Goal: Find specific page/section

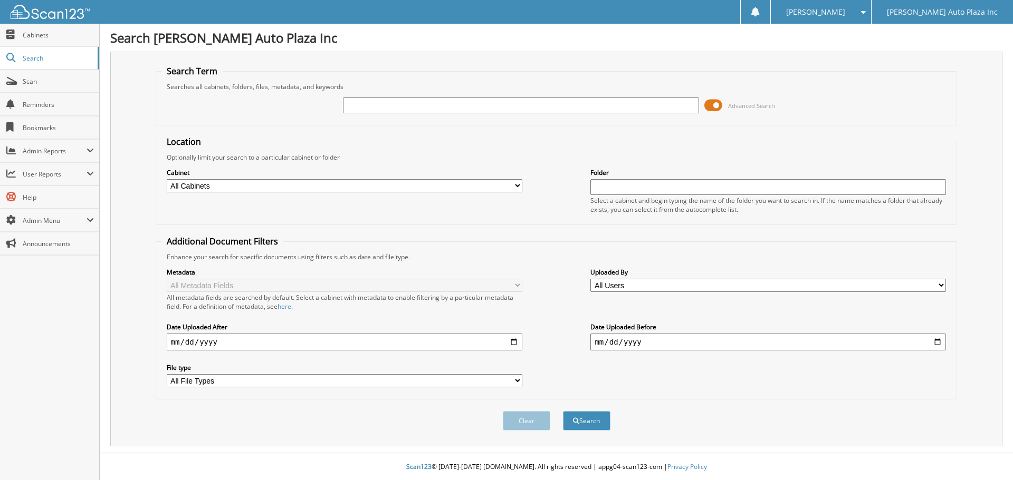
click at [401, 105] on input "text" at bounding box center [520, 106] width 355 height 16
type input "55567"
click at [563, 411] on button "Search" at bounding box center [586, 421] width 47 height 20
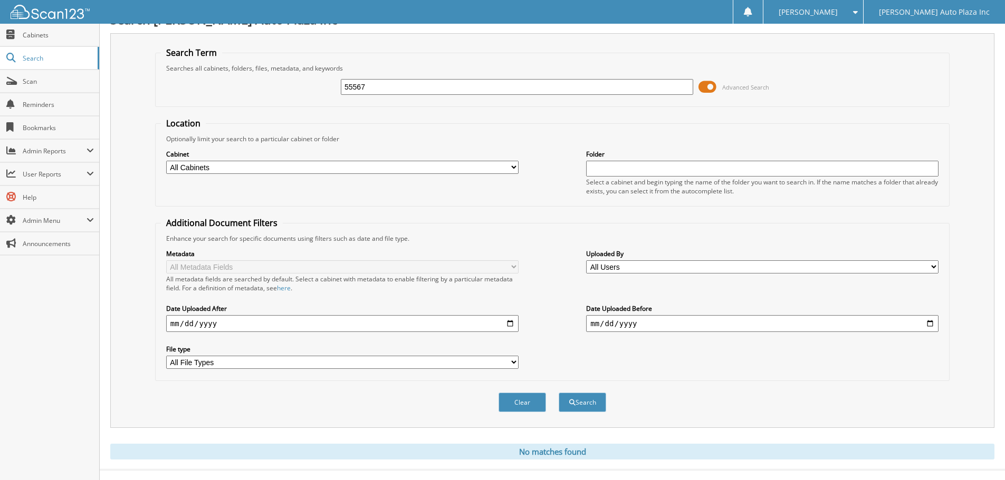
scroll to position [35, 0]
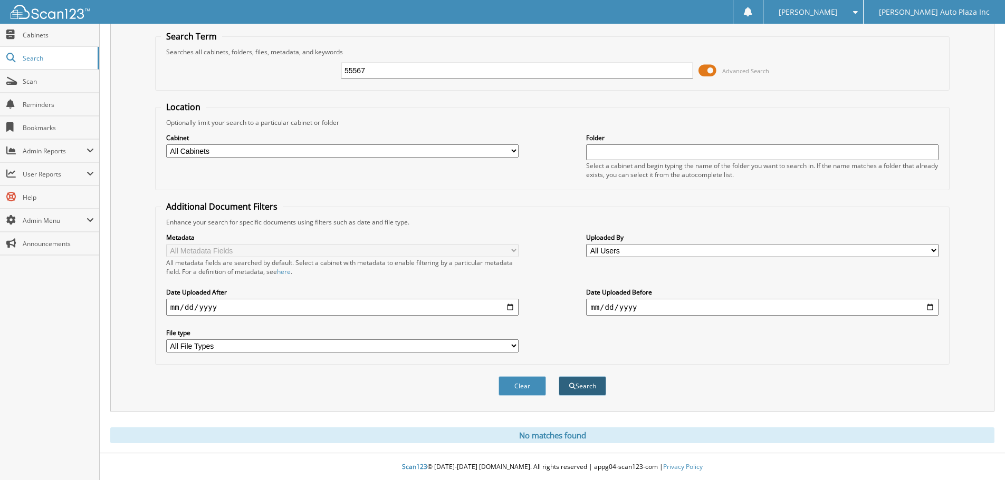
click at [579, 383] on button "Search" at bounding box center [582, 387] width 47 height 20
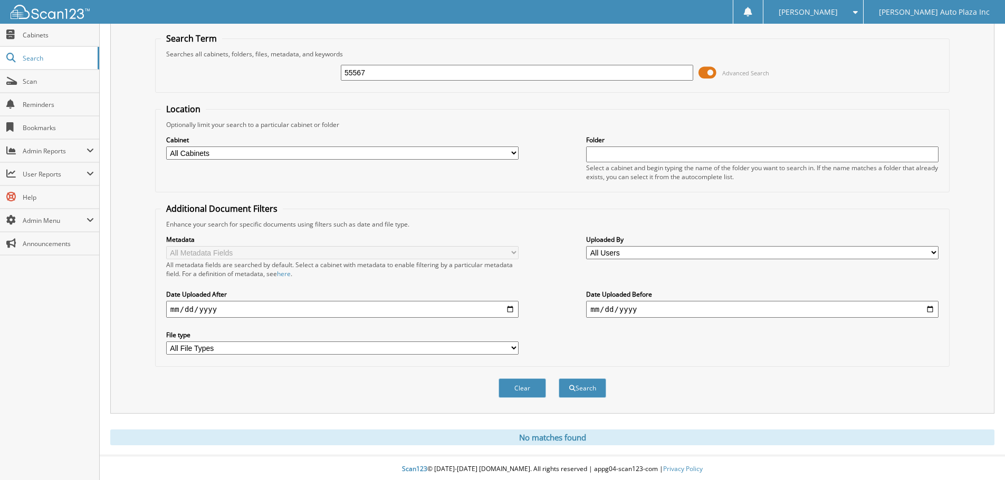
scroll to position [35, 0]
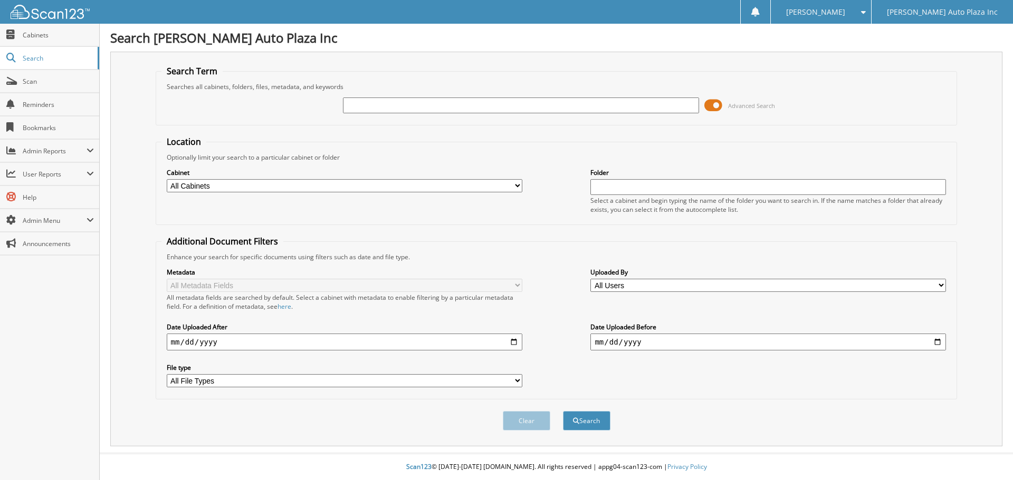
click at [385, 104] on input "text" at bounding box center [520, 106] width 355 height 16
type input "55567"
click at [563, 411] on button "Search" at bounding box center [586, 421] width 47 height 20
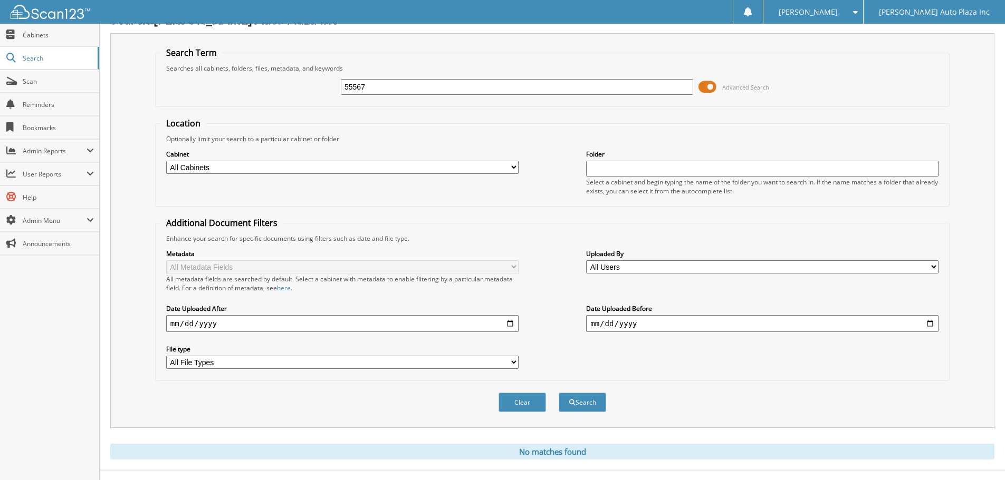
scroll to position [35, 0]
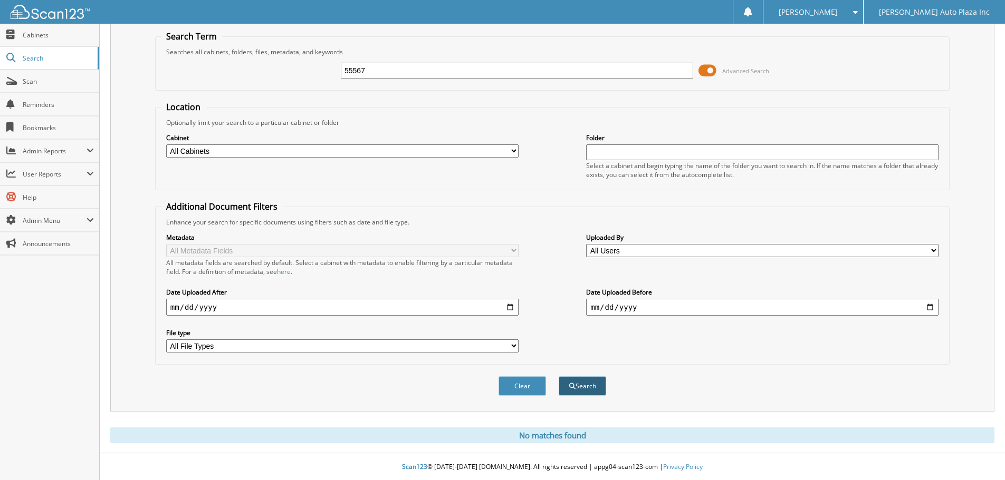
click at [590, 381] on button "Search" at bounding box center [582, 387] width 47 height 20
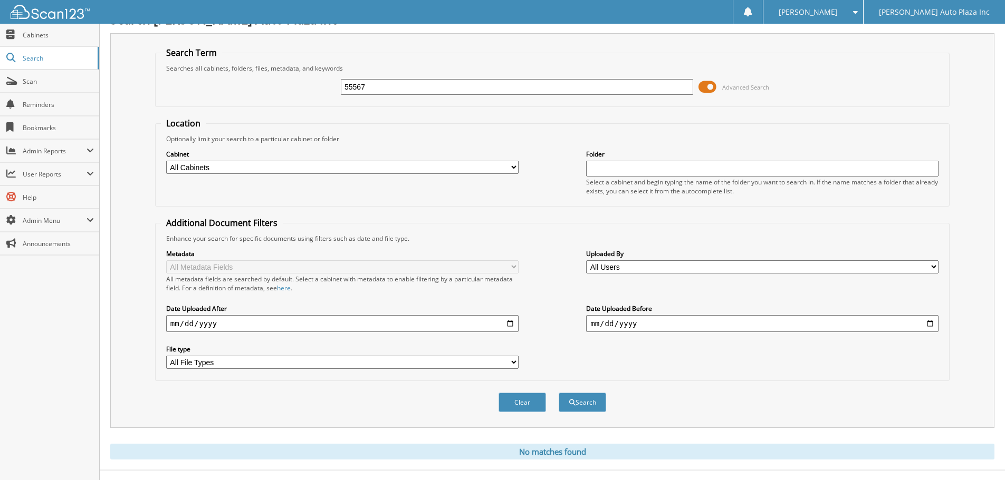
scroll to position [35, 0]
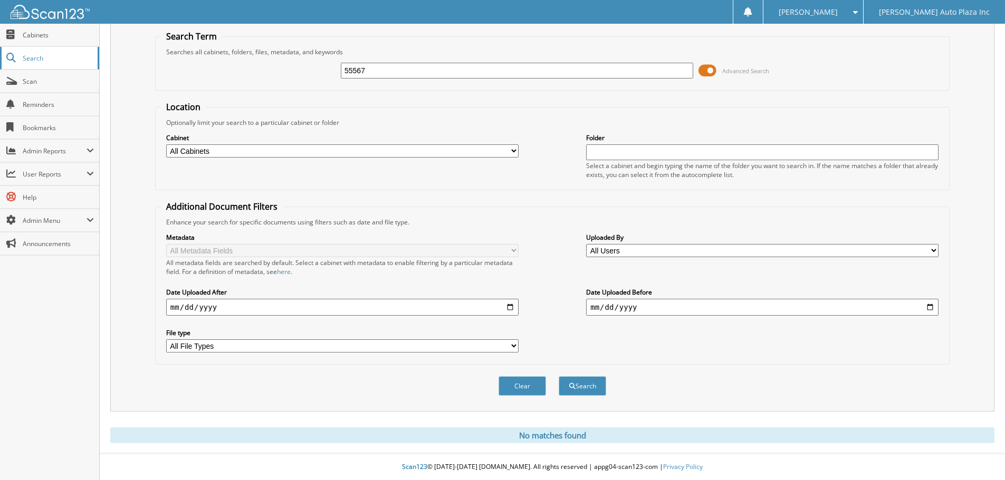
click at [35, 55] on span "Search" at bounding box center [58, 58] width 70 height 9
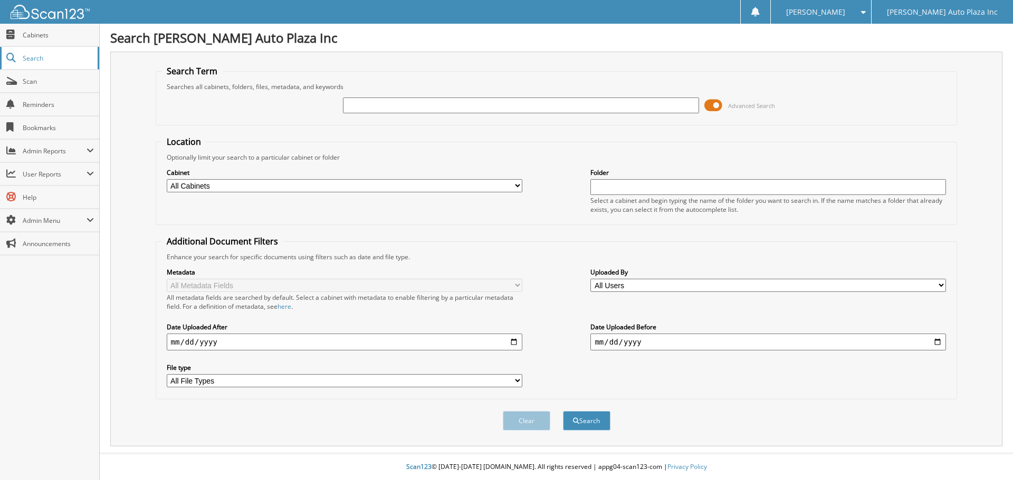
click at [35, 57] on span "Search" at bounding box center [58, 58] width 70 height 9
click at [35, 37] on span "Cabinets" at bounding box center [58, 35] width 71 height 9
click at [30, 40] on link "Cabinets" at bounding box center [49, 35] width 99 height 23
